Goal: Check status: Check status

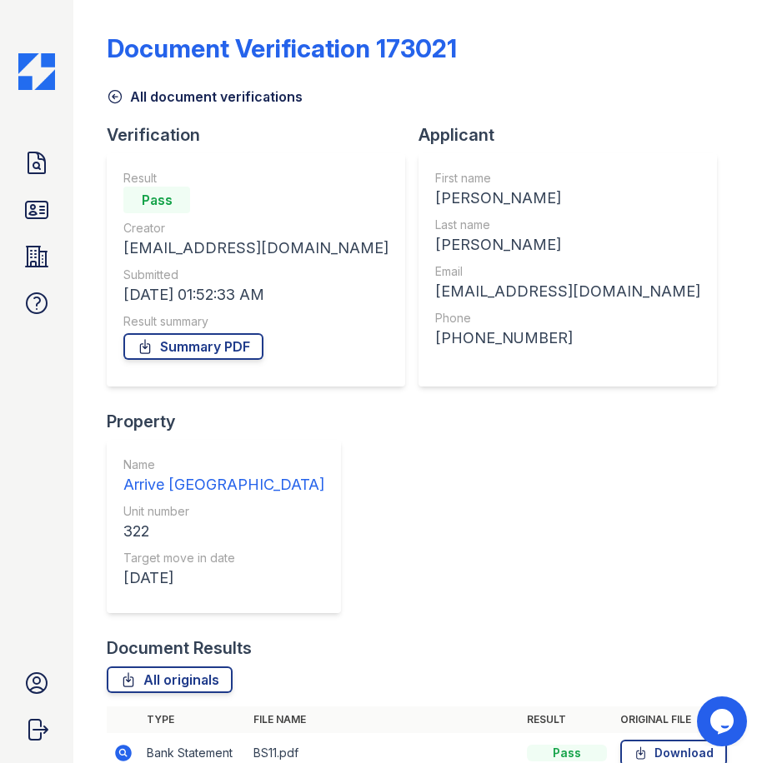
click at [639, 52] on div "Document Verification 173021" at bounding box center [420, 54] width 627 height 43
click at [508, 81] on div "All document verifications" at bounding box center [420, 92] width 627 height 30
click at [43, 204] on icon at bounding box center [36, 210] width 27 height 27
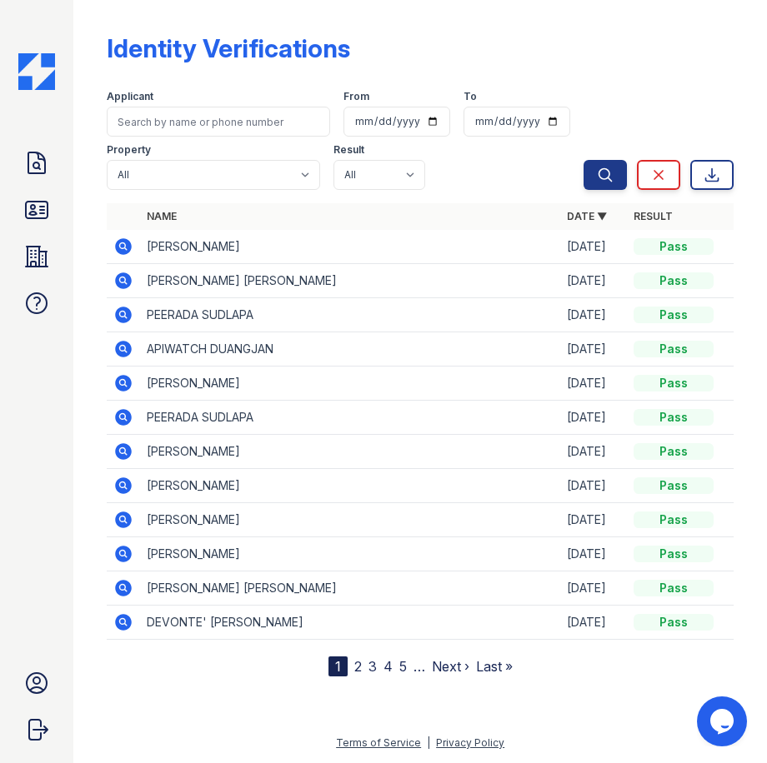
click at [507, 38] on div "Identity Verifications" at bounding box center [420, 54] width 627 height 43
